Goal: Task Accomplishment & Management: Use online tool/utility

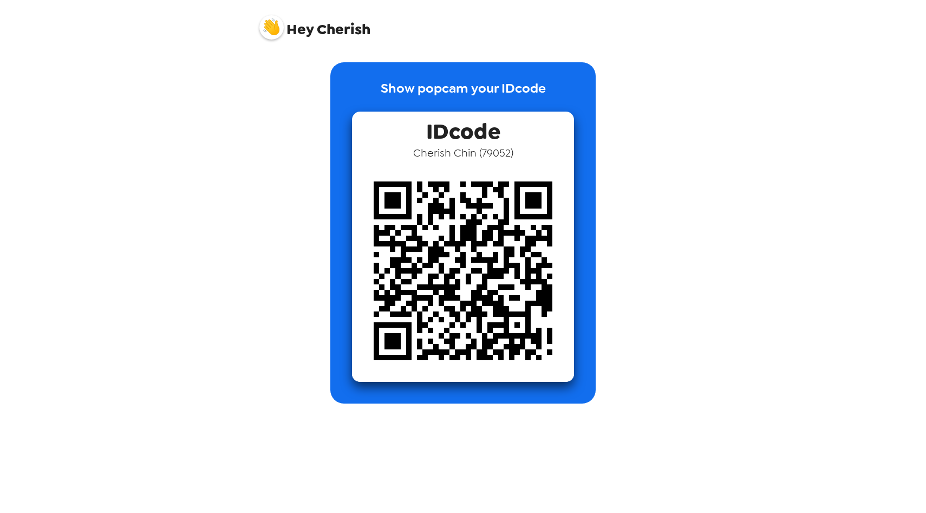
click at [392, 349] on img at bounding box center [463, 271] width 222 height 222
